Goal: Obtain resource: Obtain resource

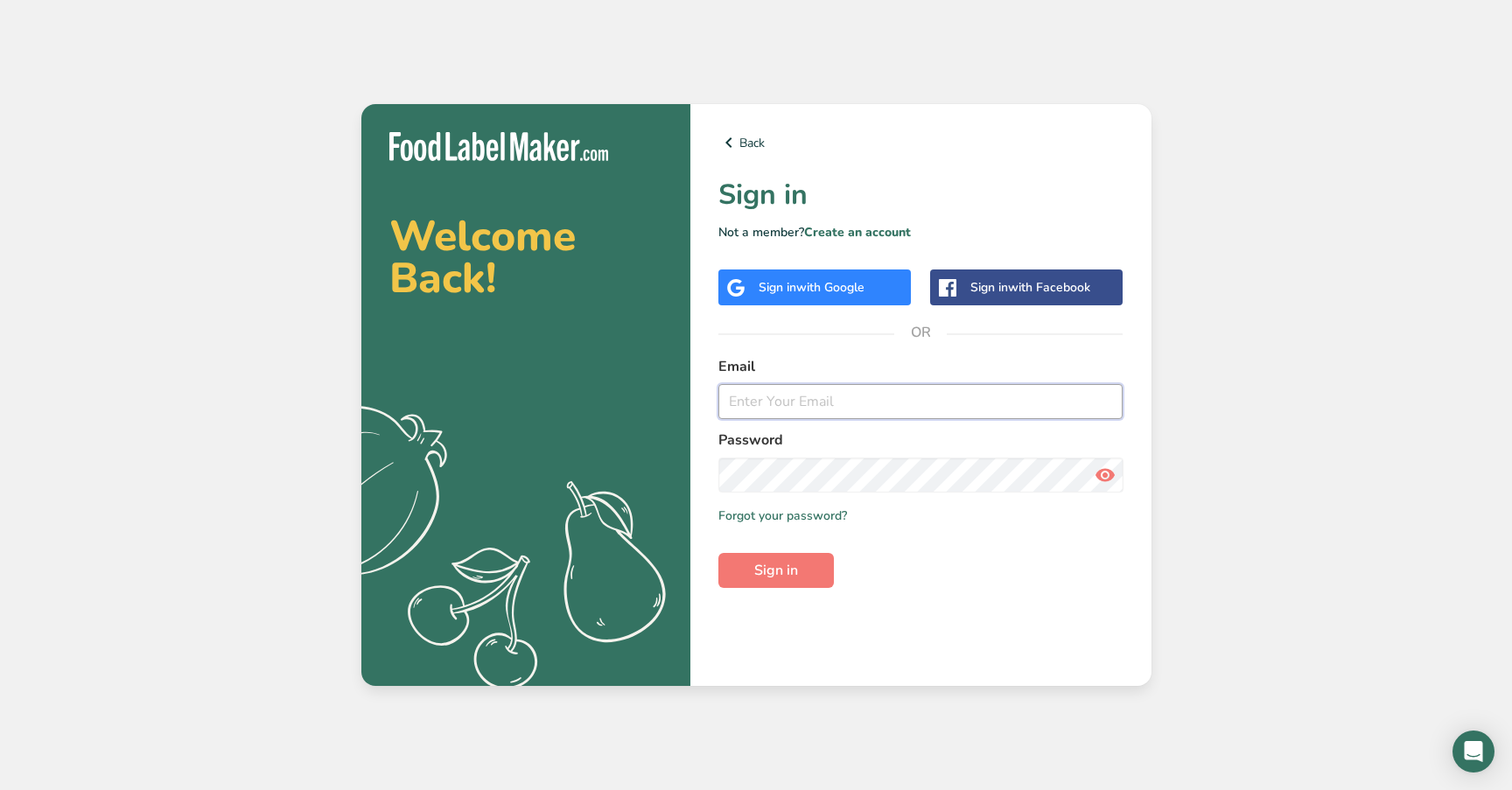
click at [846, 405] on input "email" at bounding box center [921, 401] width 405 height 35
paste input "annetteg@myfathersbest.com"
type input "annetteg@myfathersbest.com"
click at [756, 579] on span "Sign in" at bounding box center [776, 570] width 43 height 21
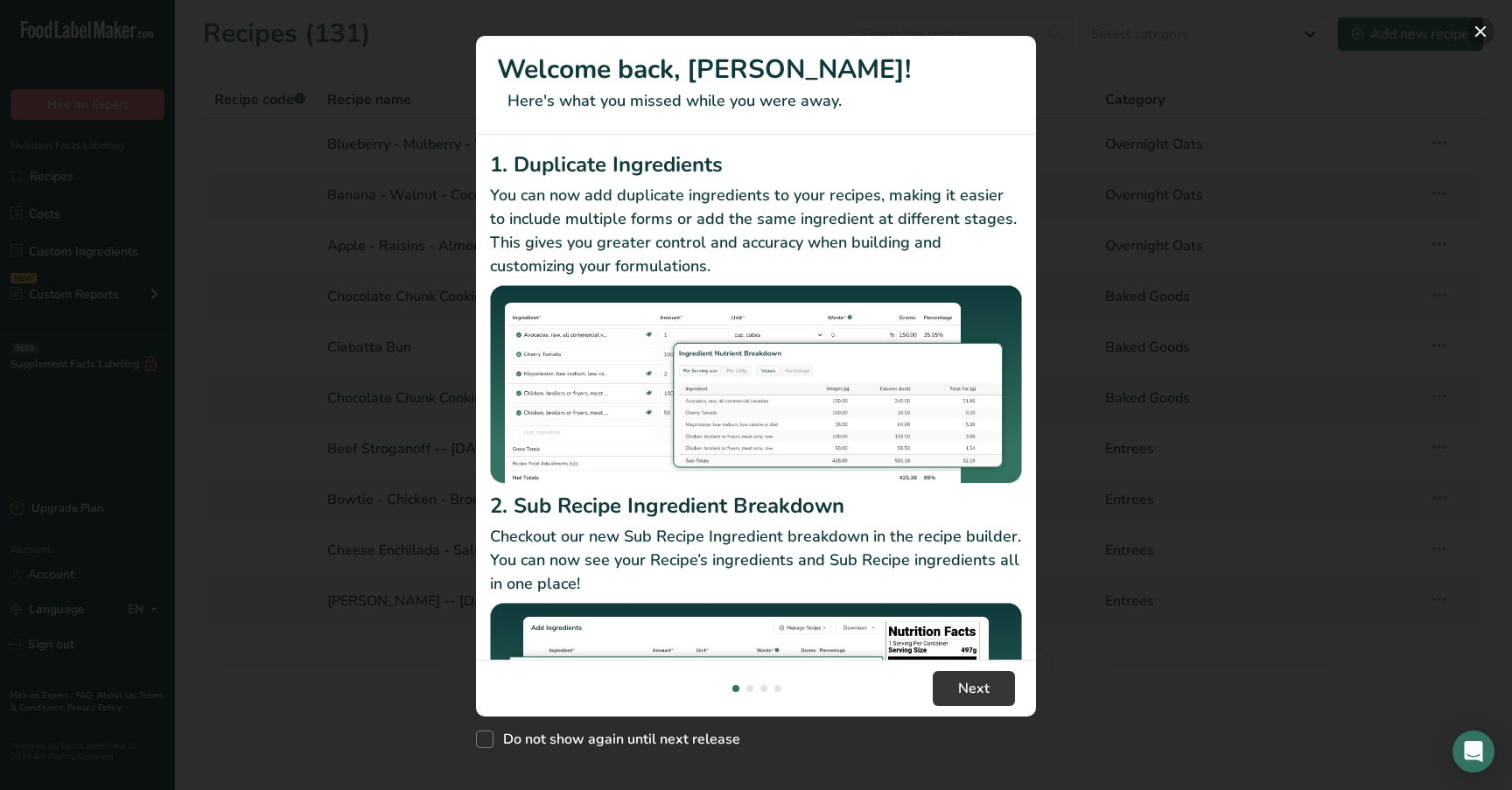
click at [1489, 24] on button "New Features" at bounding box center [1480, 32] width 28 height 28
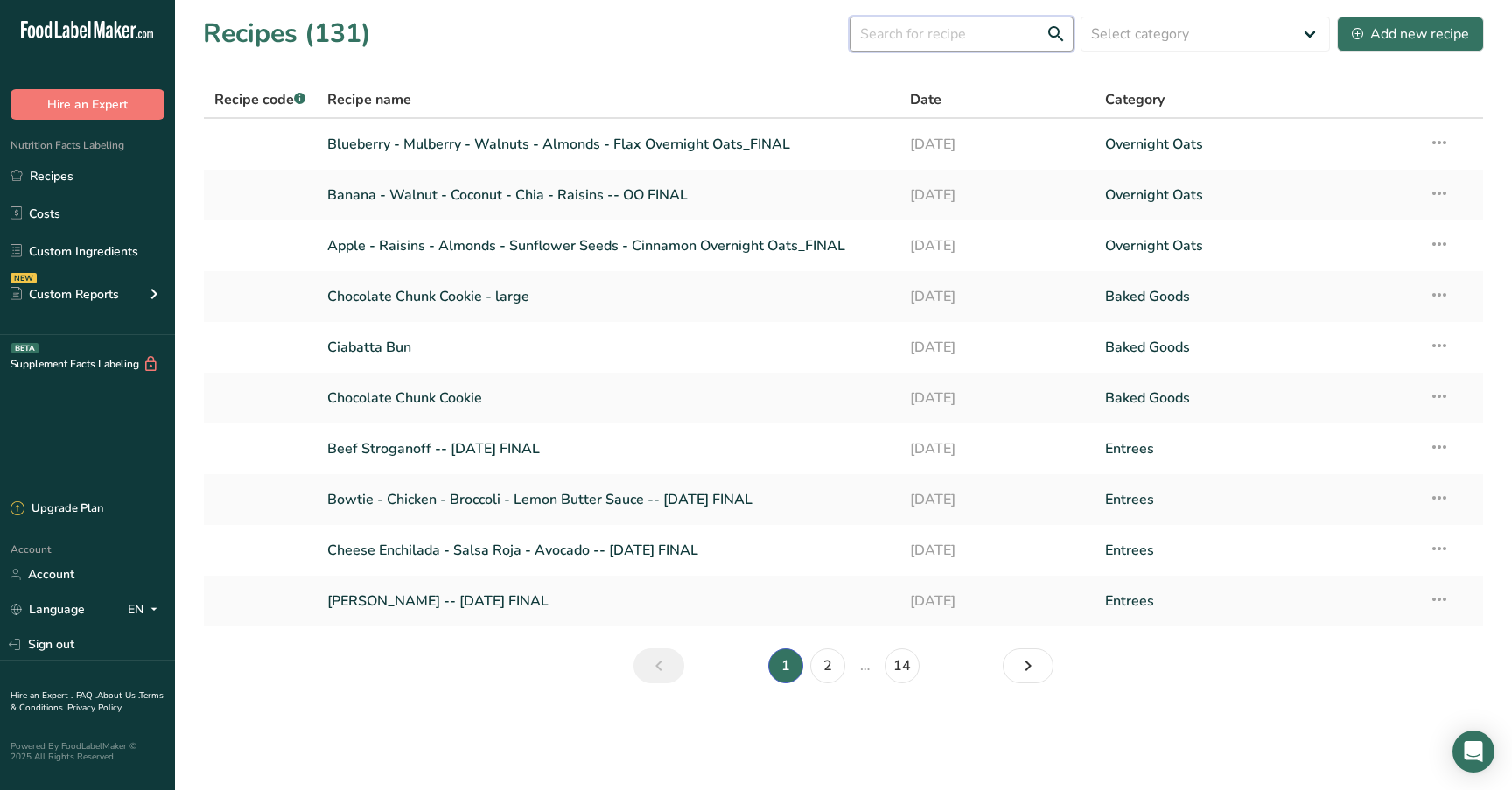
click at [988, 48] on input "text" at bounding box center [961, 34] width 224 height 35
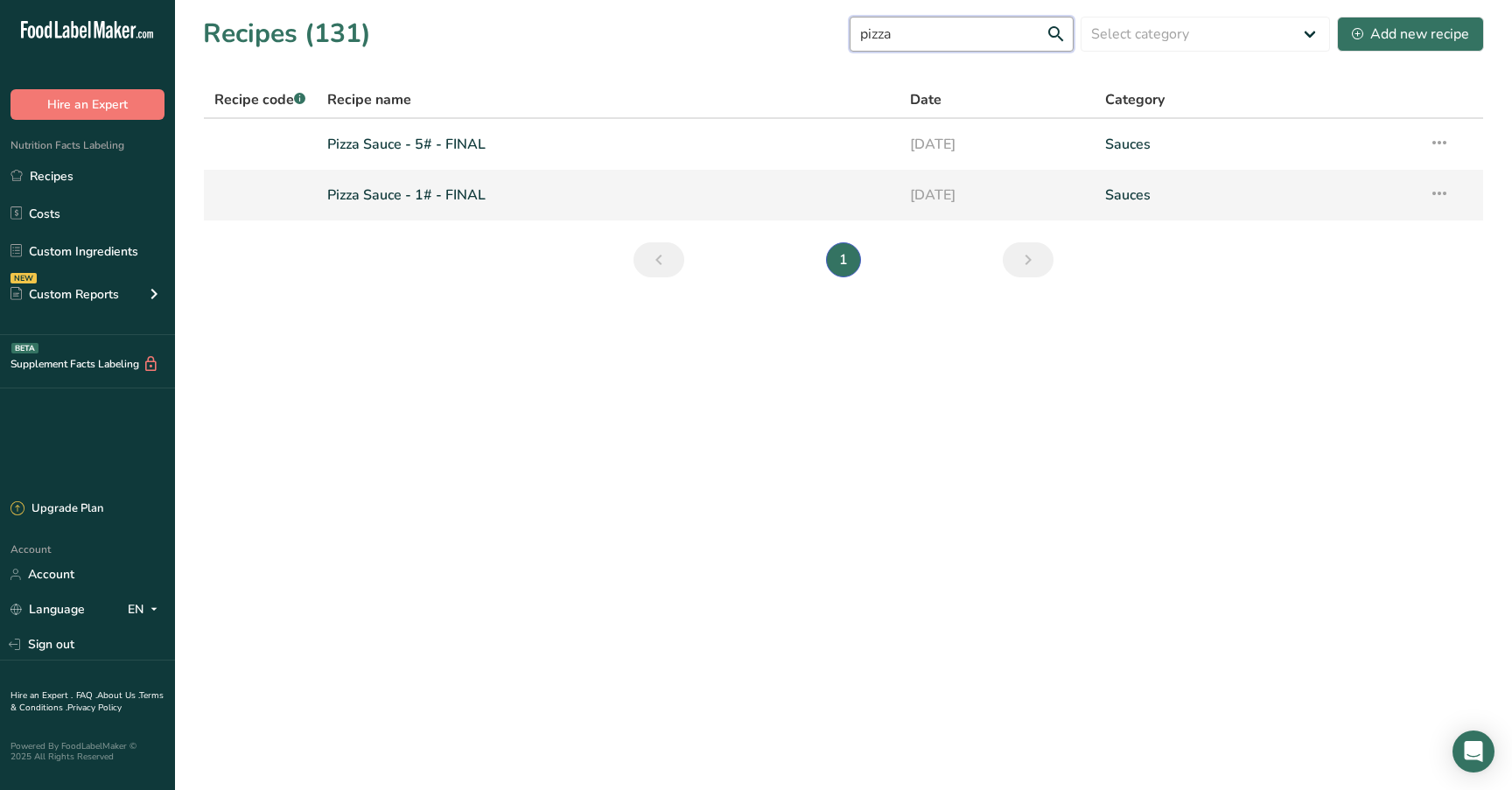
type input "pizza"
click at [407, 196] on link "Pizza Sauce - 1# - FINAL" at bounding box center [608, 194] width 563 height 37
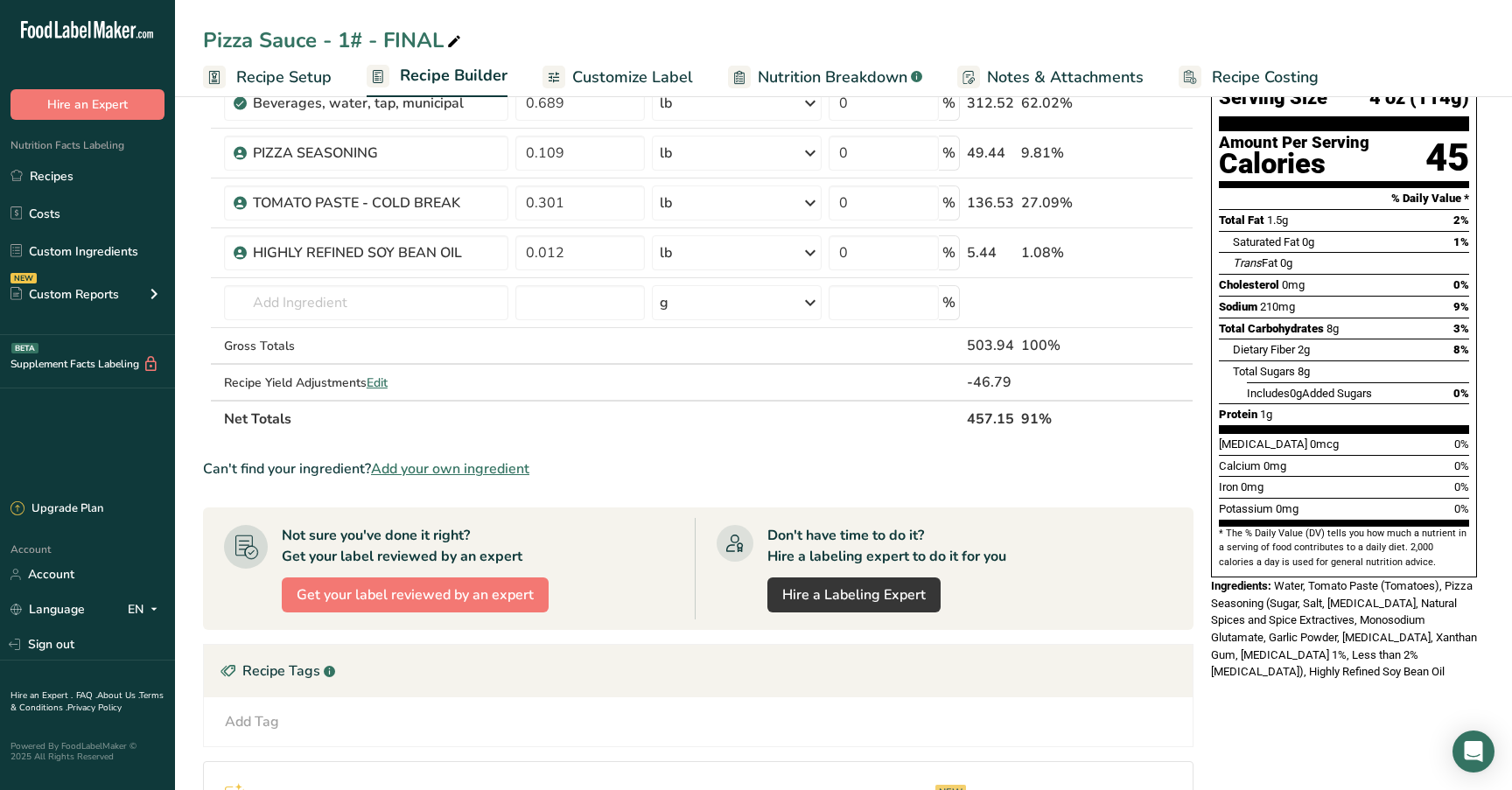
scroll to position [152, 0]
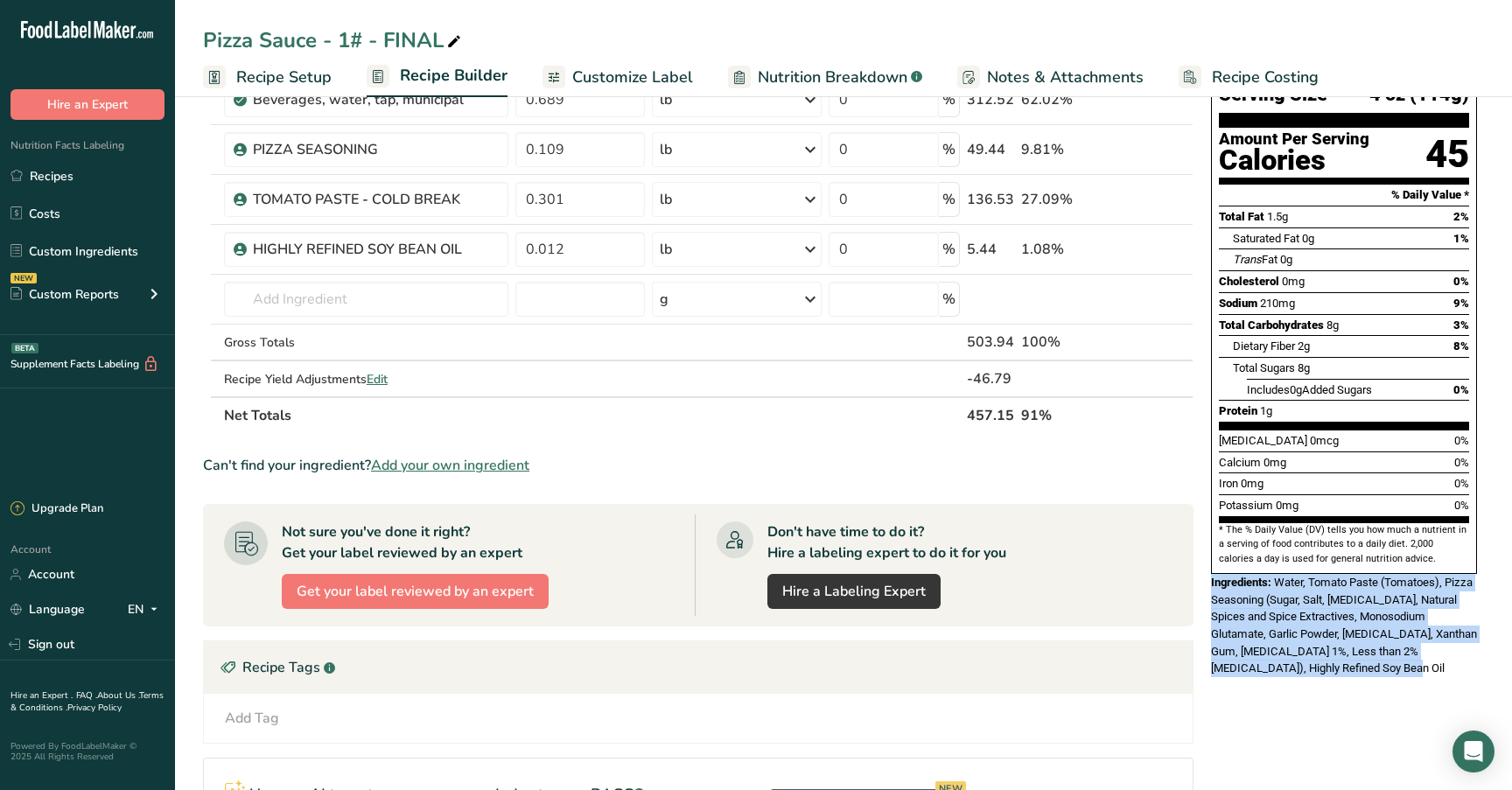
drag, startPoint x: 1335, startPoint y: 628, endPoint x: 1210, endPoint y: 545, distance: 150.0
click at [1210, 574] on div "Ingredients: Water, Tomato Paste (Tomatoes), Pizza Seasoning (Sugar, Salt, Dext…" at bounding box center [1343, 626] width 266 height 104
copy div "Ingredients: Water, Tomato Paste (Tomatoes), Pizza Seasoning (Sugar, Salt, Dext…"
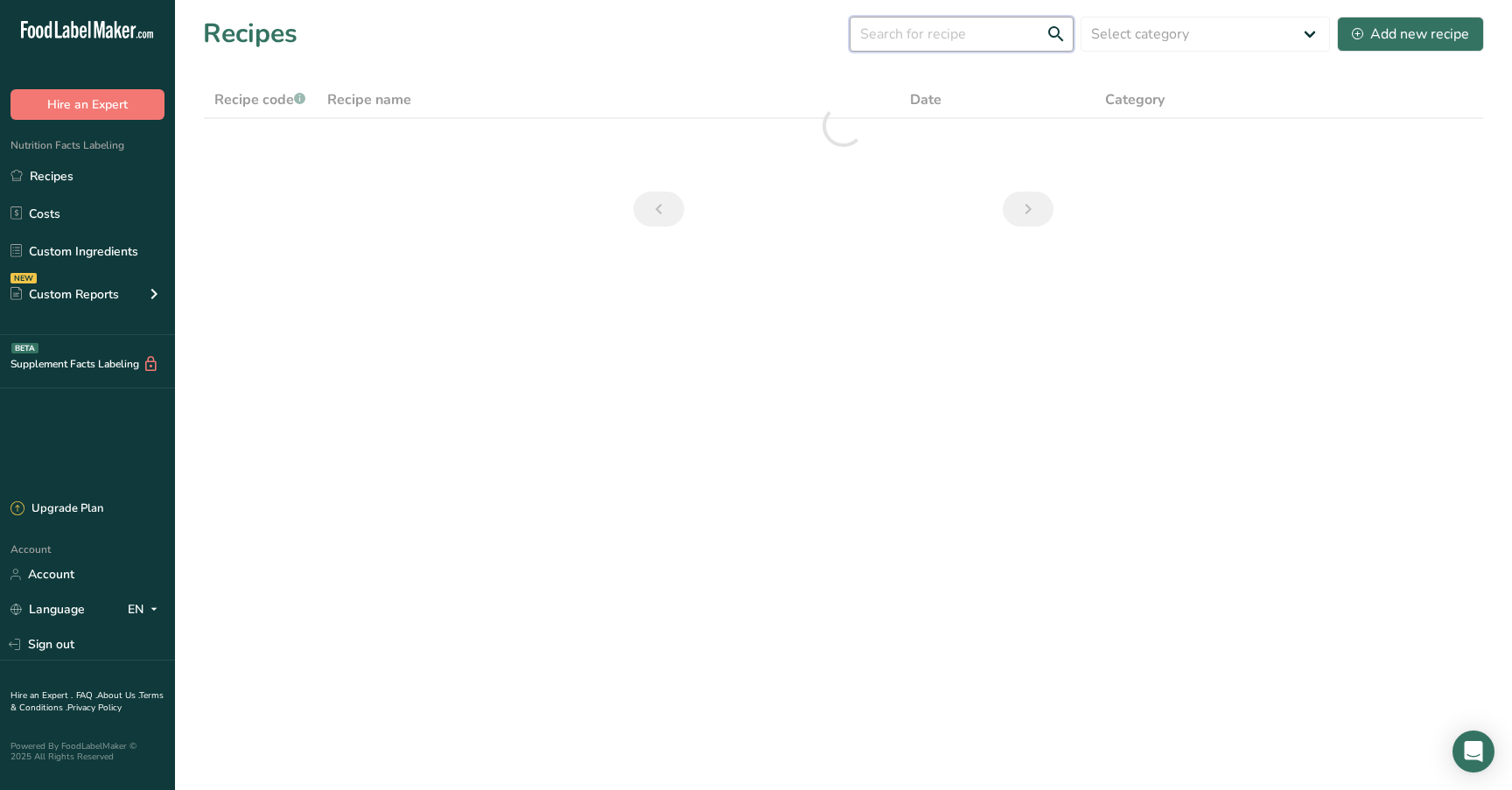
click at [1002, 34] on input "text" at bounding box center [961, 34] width 224 height 35
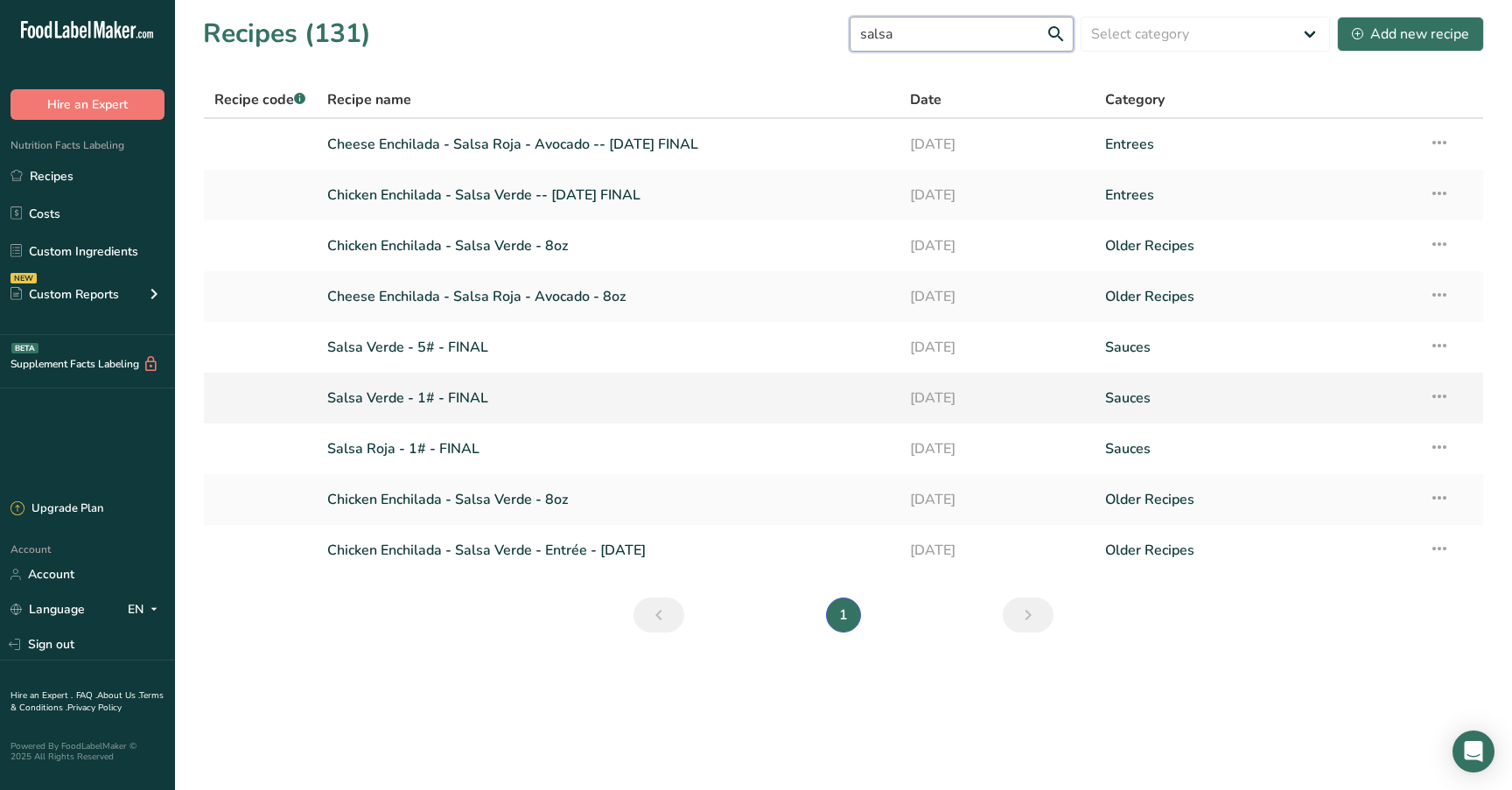
type input "salsa"
click at [524, 398] on link "Salsa Verde - 1# - FINAL" at bounding box center [608, 398] width 563 height 37
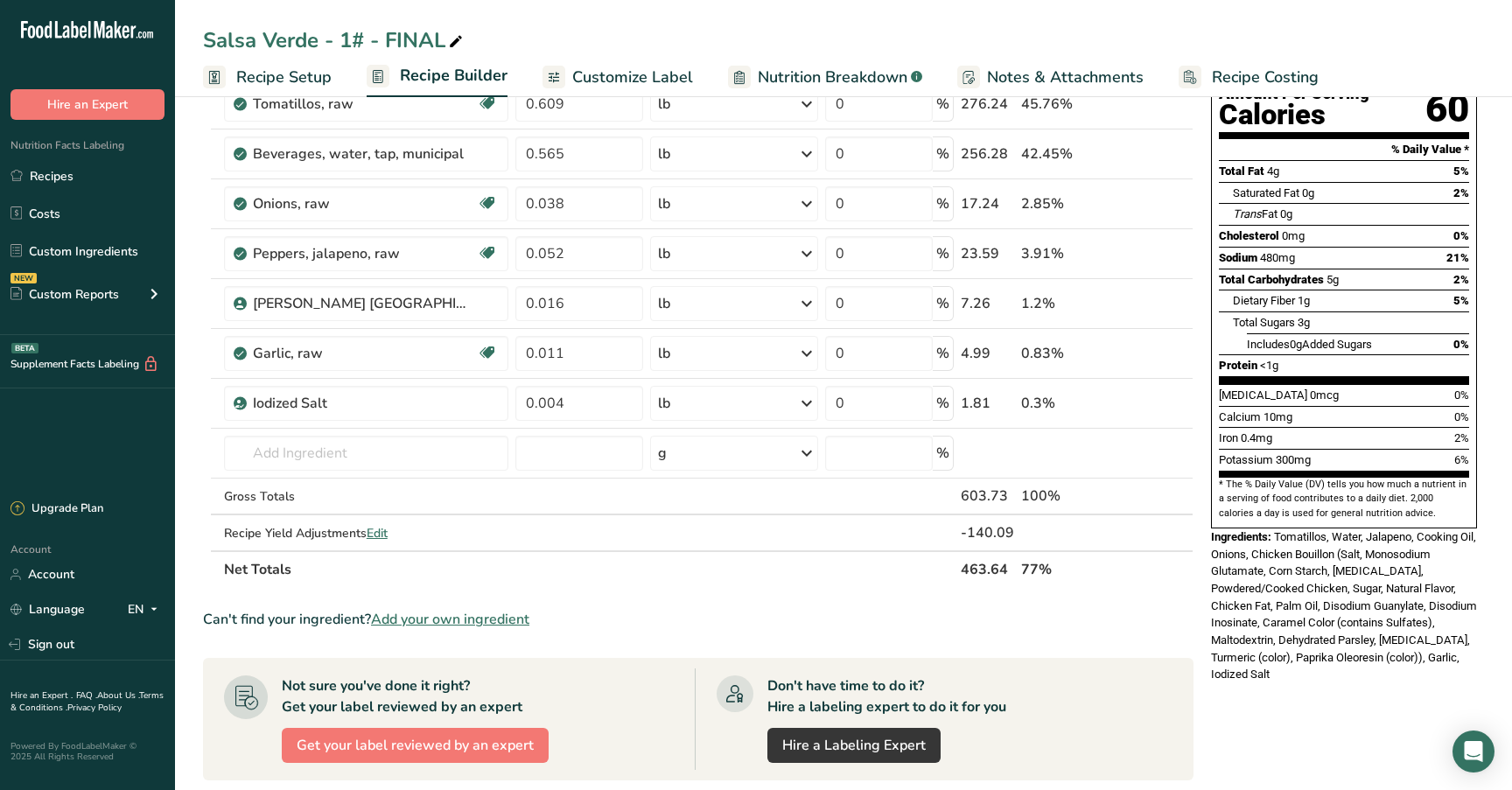
scroll to position [204, 0]
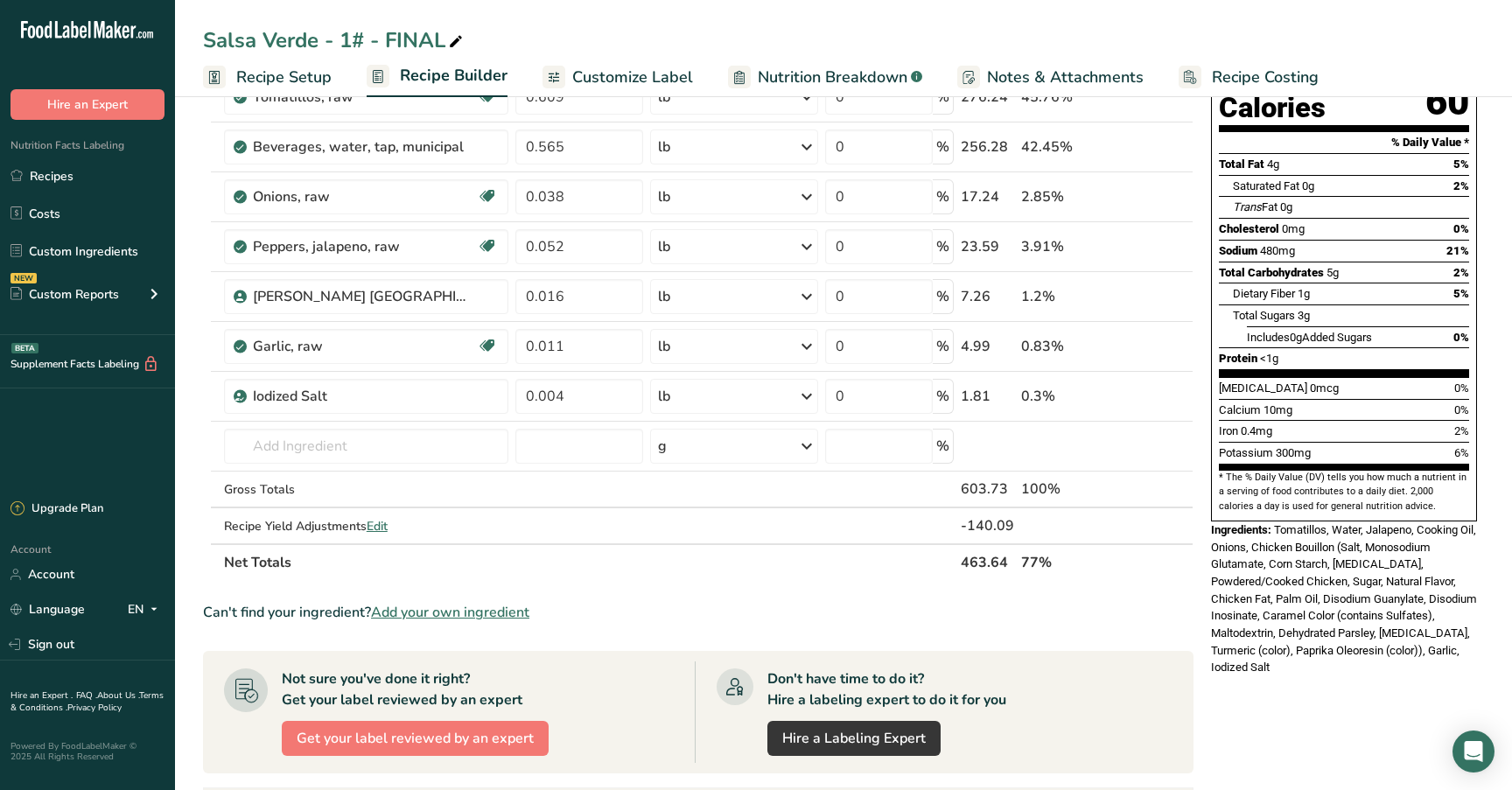
drag, startPoint x: 1328, startPoint y: 632, endPoint x: 1211, endPoint y: 487, distance: 186.3
click at [1211, 521] on div "Ingredients: Tomatillos, Water, Jalapeno, Cooking Oil, Onions, Chicken Bouillon…" at bounding box center [1343, 599] width 266 height 155
copy div "Ingredients: Tomatillos, Water, Jalapeno, Cooking Oil, Onions, Chicken Bouillon…"
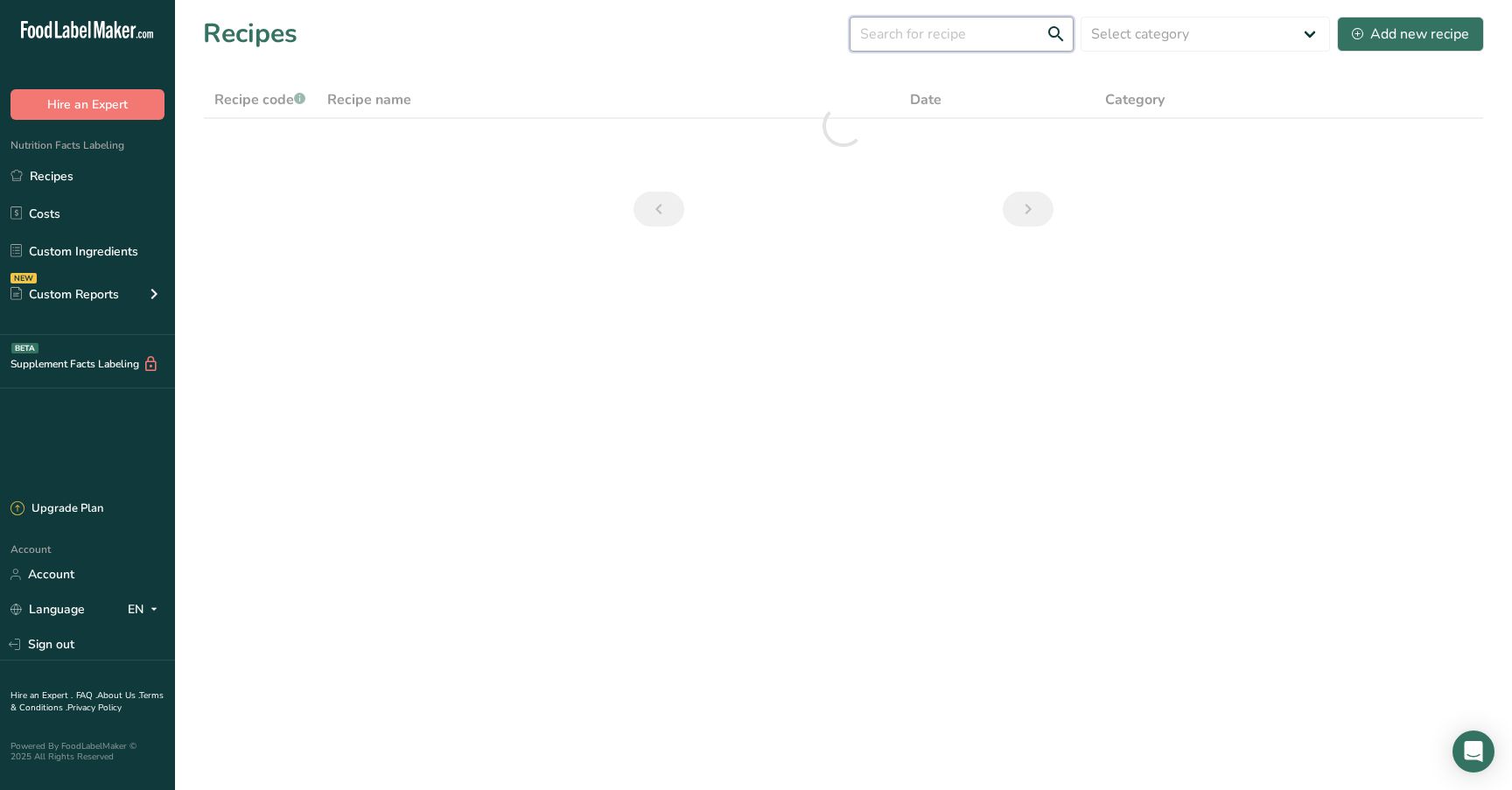
click at [957, 50] on input "text" at bounding box center [961, 34] width 224 height 35
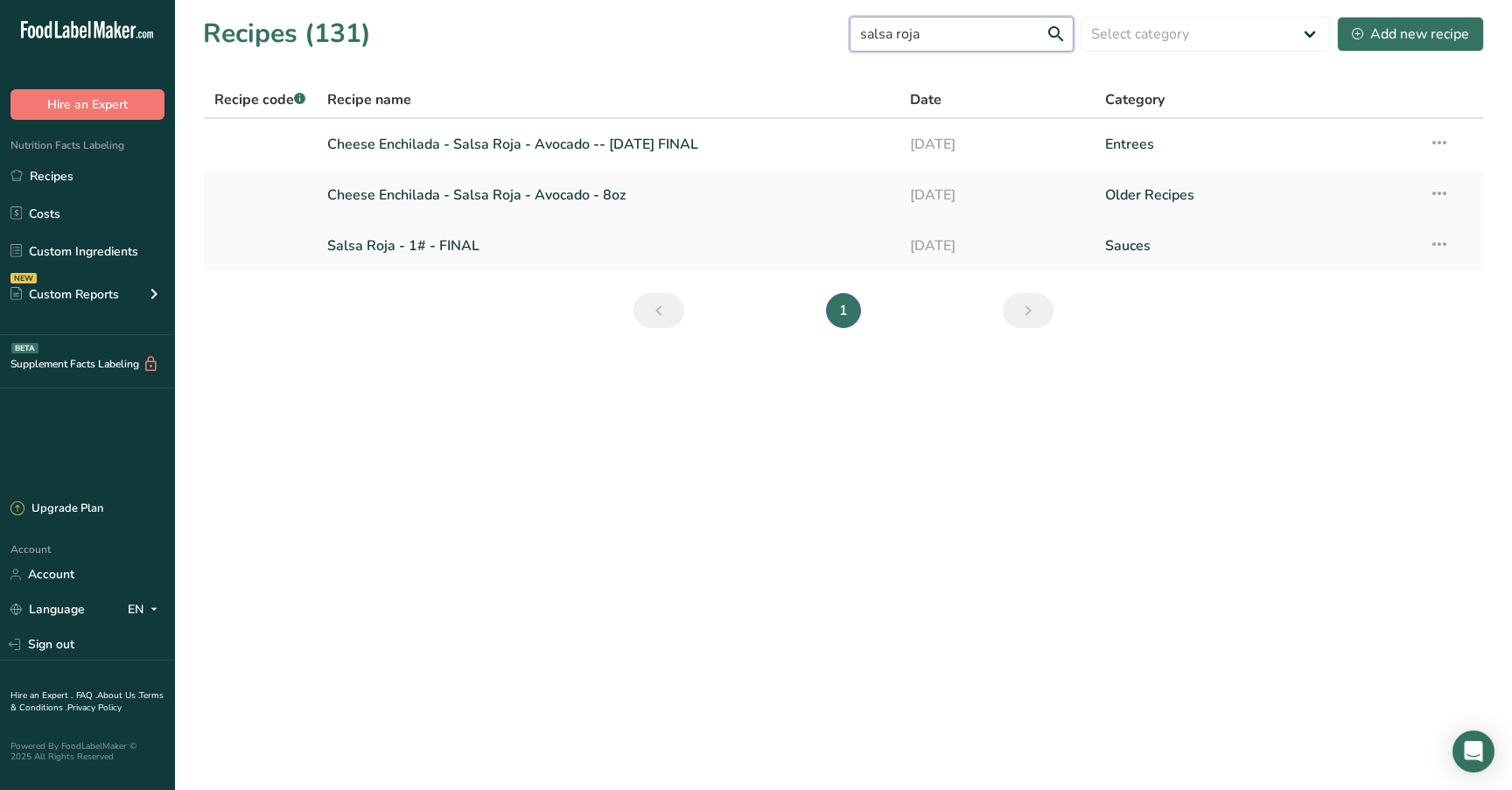
type input "salsa roja"
click at [488, 256] on link "Salsa Roja - 1# - FINAL" at bounding box center [608, 245] width 563 height 37
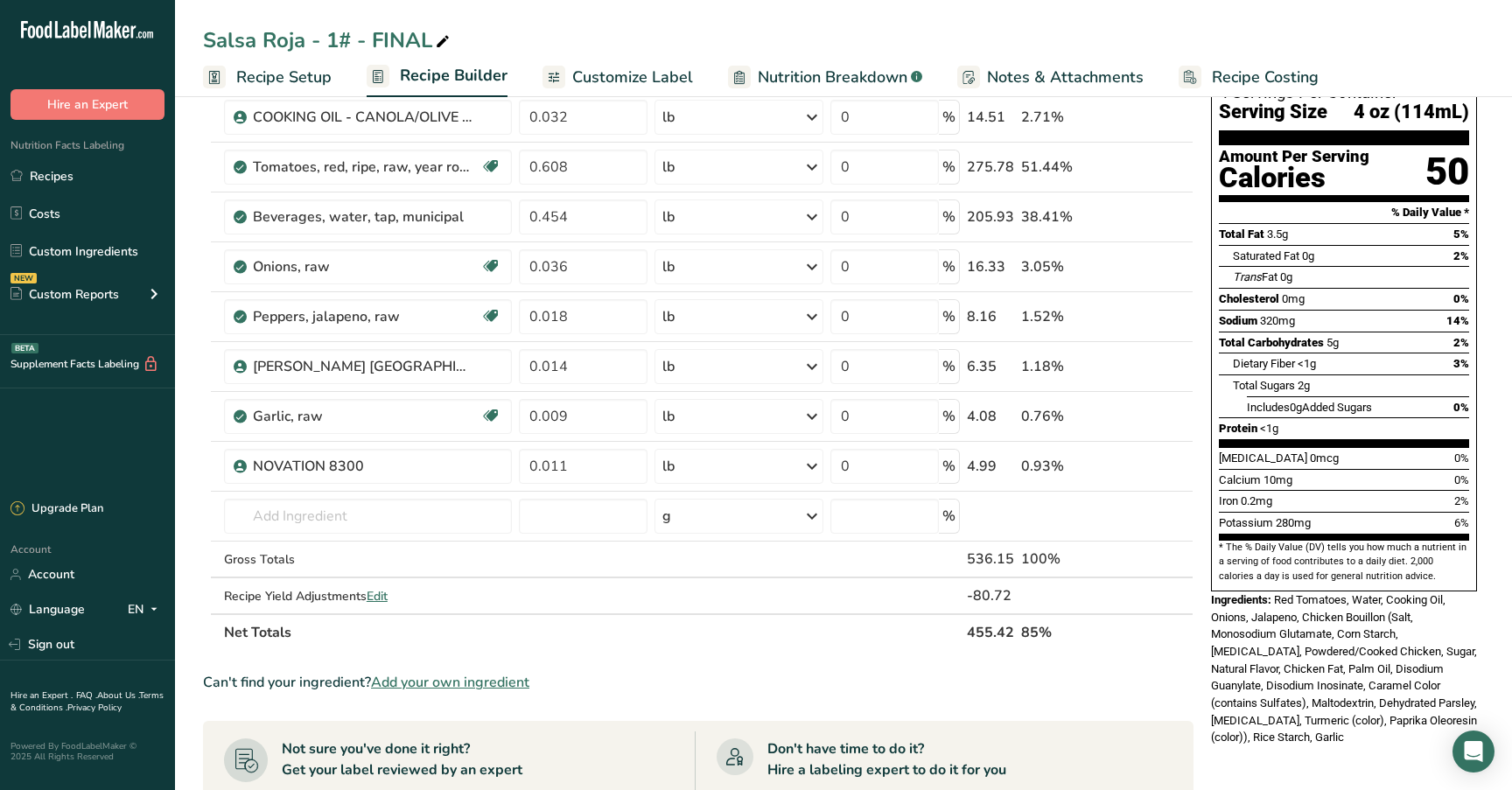
scroll to position [383, 0]
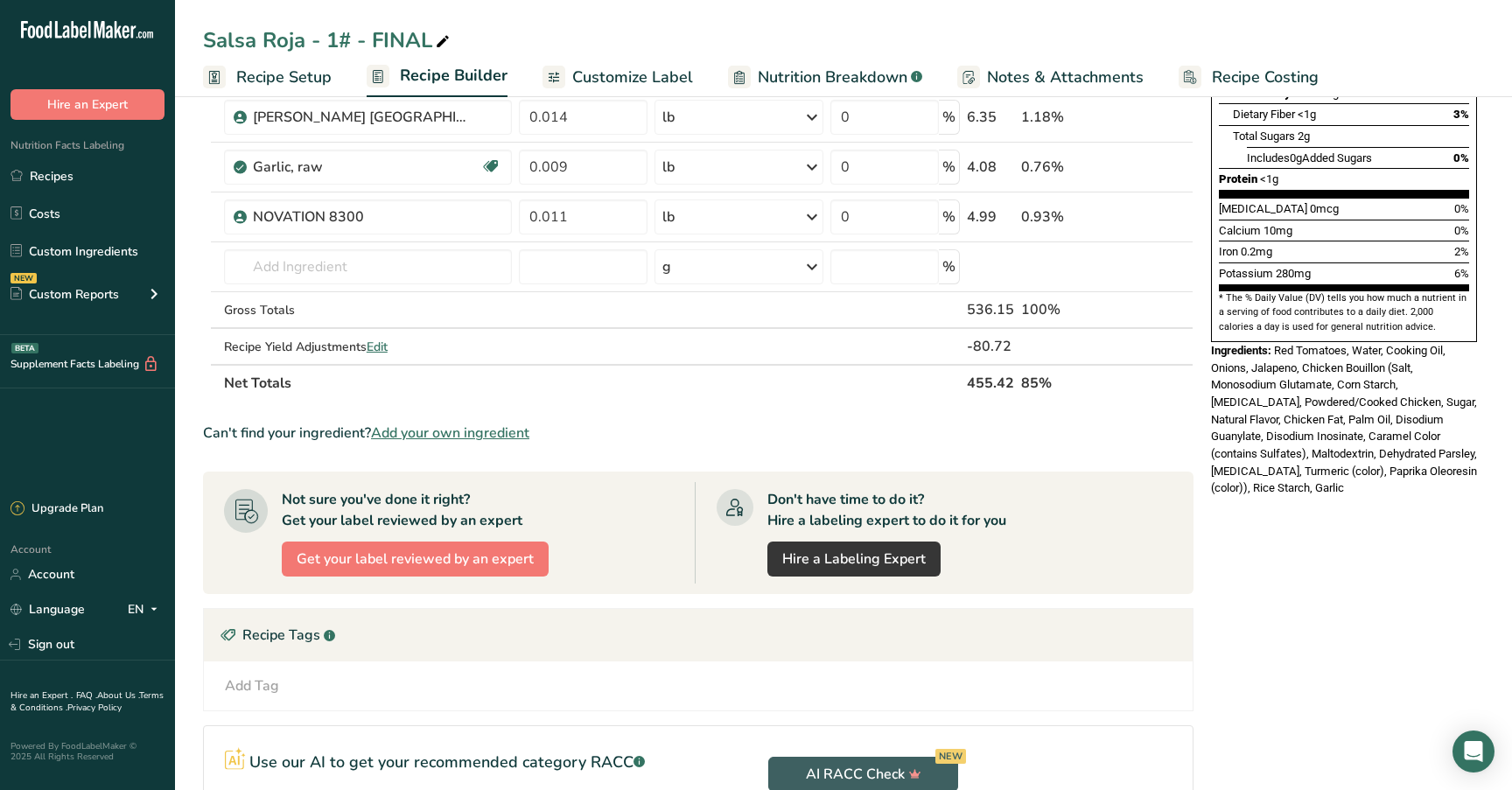
drag, startPoint x: 1327, startPoint y: 458, endPoint x: 1209, endPoint y: 311, distance: 188.5
click at [1209, 311] on div "Nutrition Facts 4 Servings Per Container Serving Size 4 oz (114mL) Amount Per S…" at bounding box center [1343, 120] width 280 height 768
copy div "Ingredients: Red Tomatoes, Water, Cooking Oil, Onions, Jalapeno, Chicken Bouill…"
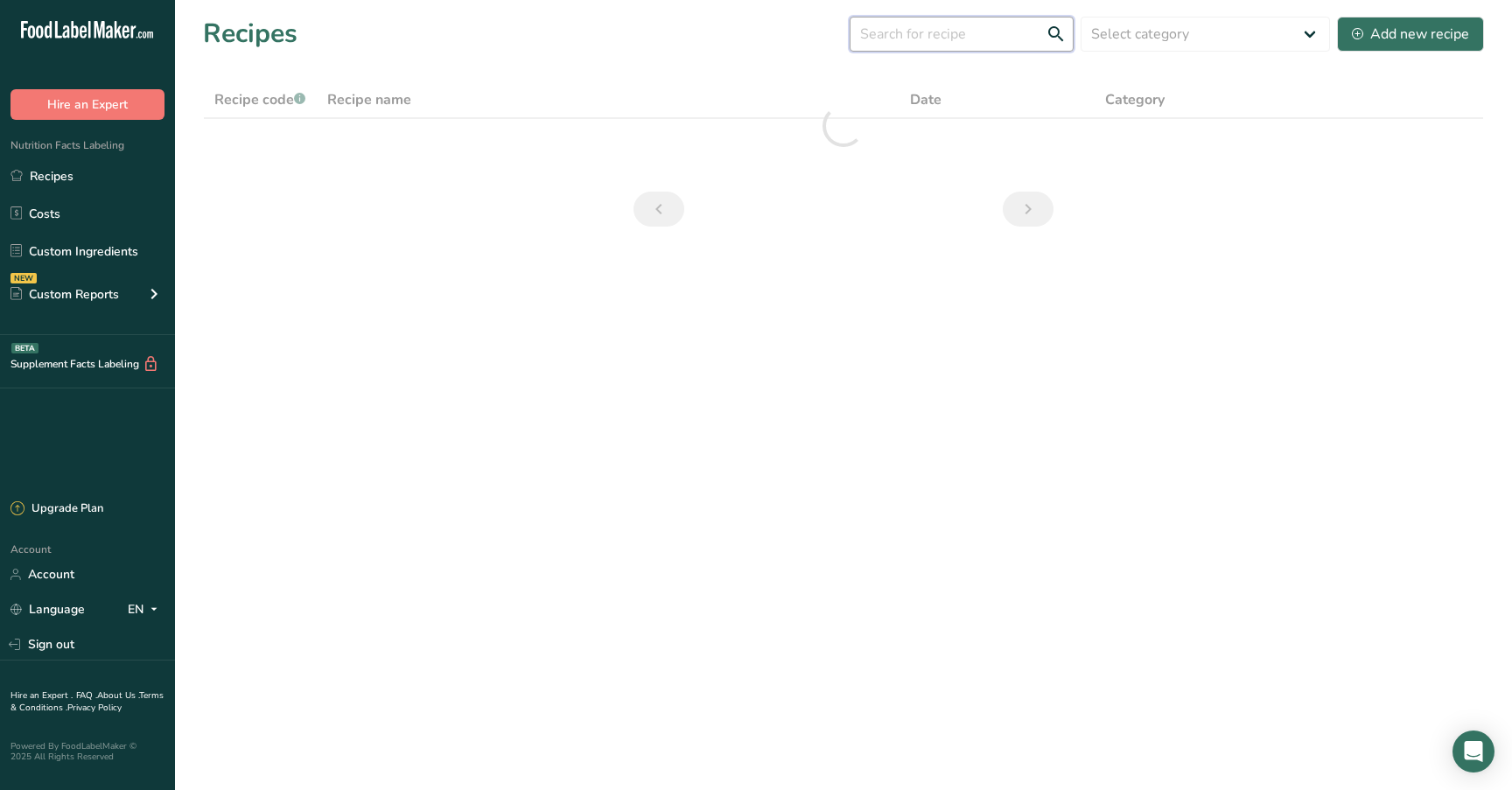
click at [957, 37] on input "text" at bounding box center [961, 34] width 224 height 35
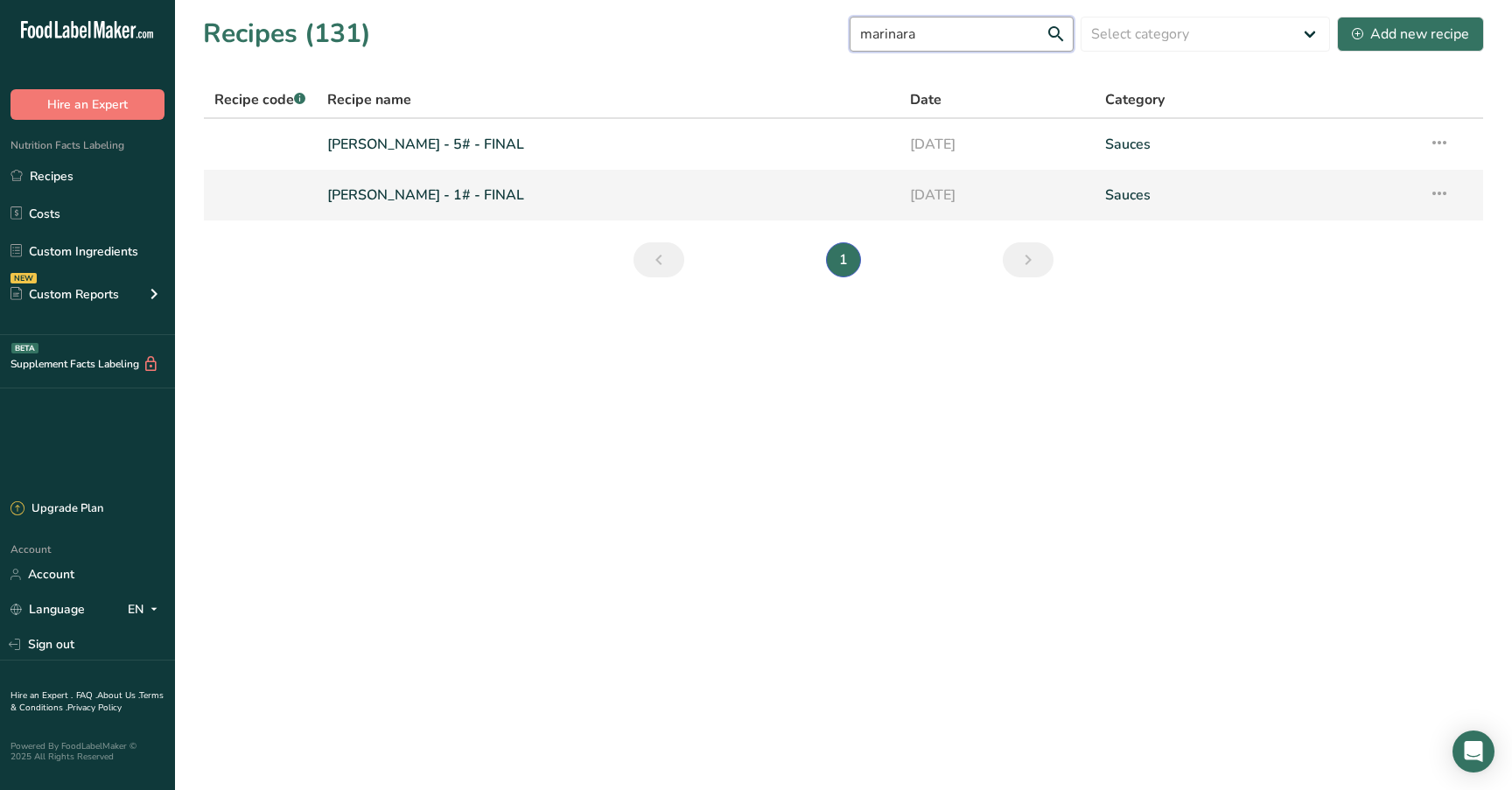
type input "marinara"
click at [653, 189] on link "Marinara Sauce - 1# - FINAL" at bounding box center [608, 194] width 563 height 37
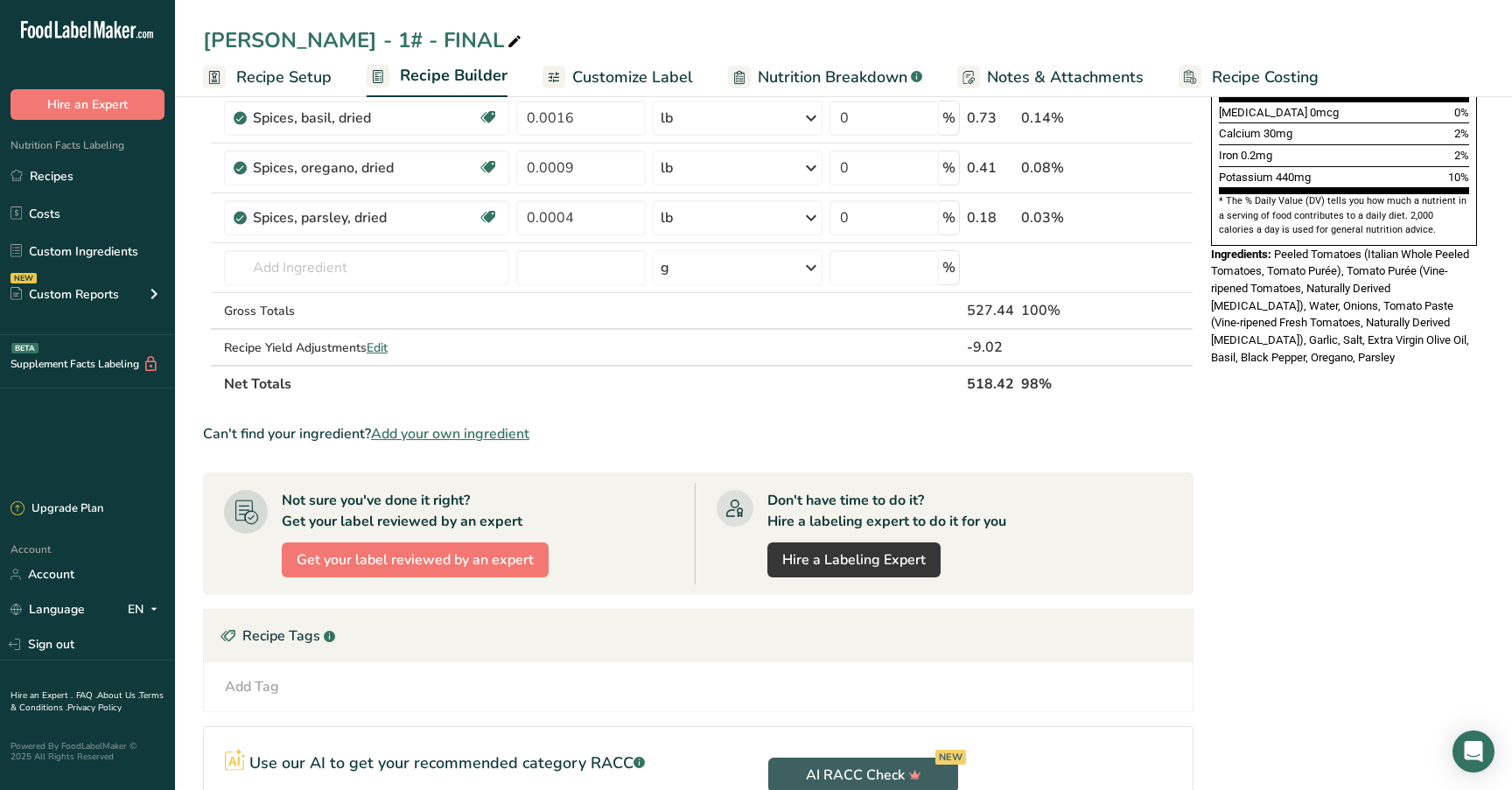
scroll to position [581, 0]
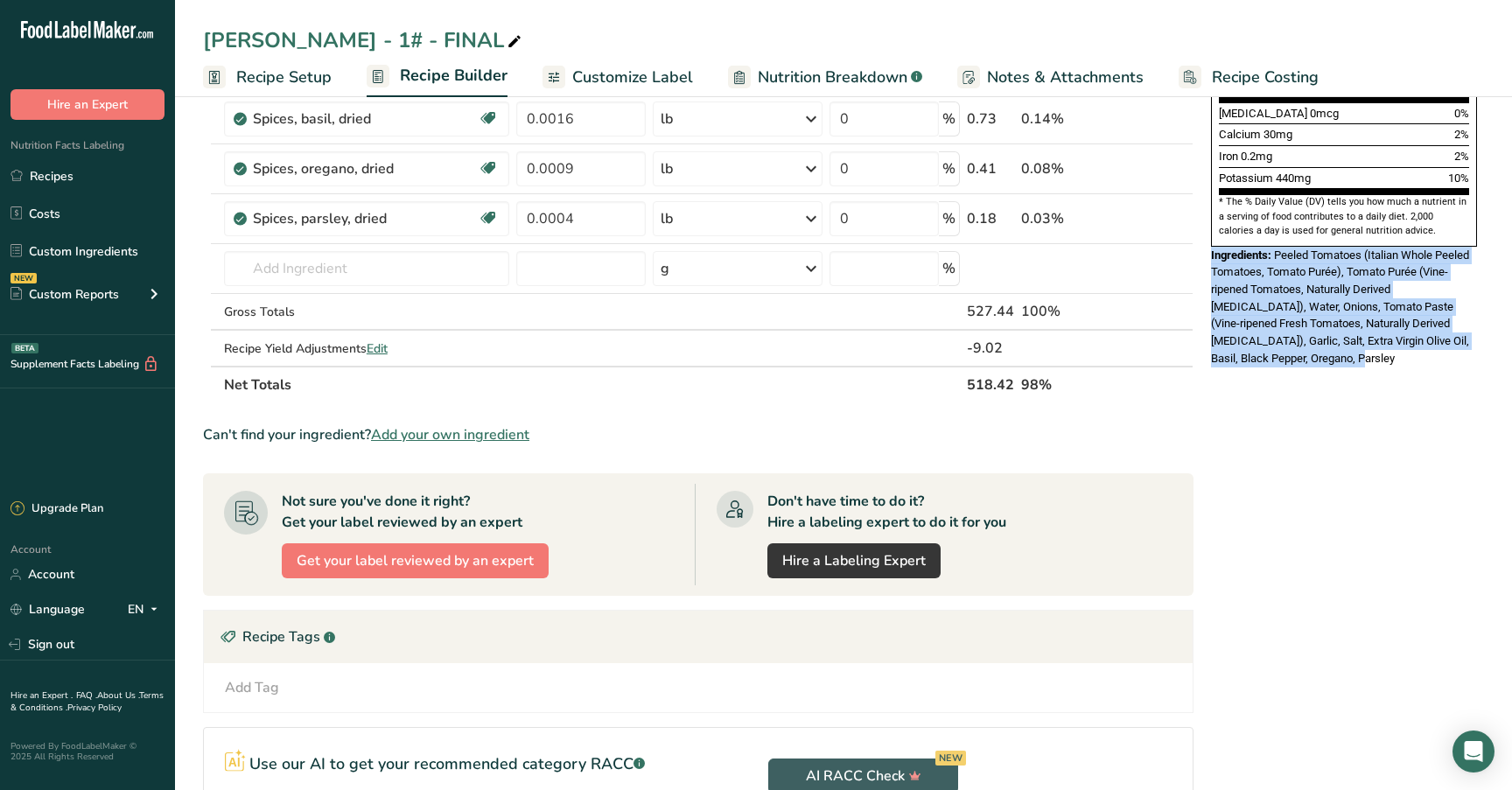
drag, startPoint x: 1257, startPoint y: 322, endPoint x: 1210, endPoint y: 219, distance: 113.2
click at [1210, 247] on div "Ingredients: Peeled Tomatoes (Italian Whole Peeled Tomatoes, Tomato Purée), Tom…" at bounding box center [1343, 307] width 266 height 121
copy div "Ingredients: Peeled Tomatoes (Italian Whole Peeled Tomatoes, Tomato Purée), Tom…"
